Goal: Navigation & Orientation: Find specific page/section

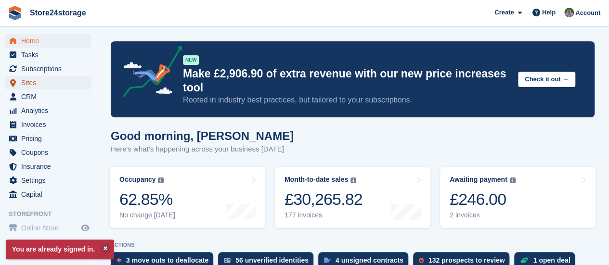
click at [64, 79] on span "Sites" at bounding box center [50, 82] width 58 height 13
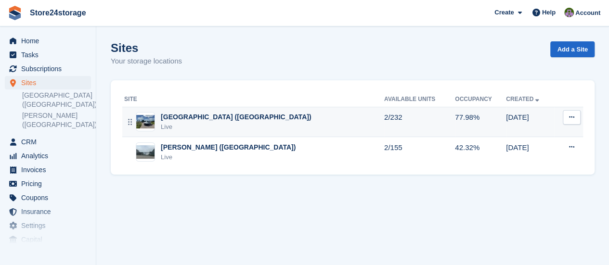
click at [273, 121] on div "[GEOGRAPHIC_DATA] ([GEOGRAPHIC_DATA]) Live" at bounding box center [254, 122] width 260 height 20
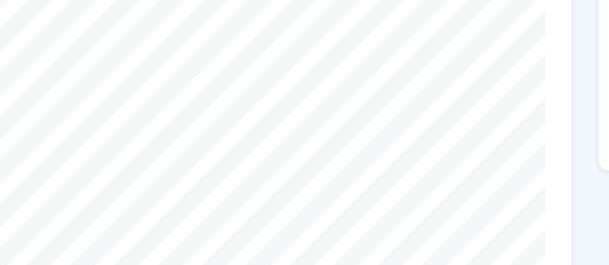
scroll to position [105, 0]
